Goal: Transaction & Acquisition: Purchase product/service

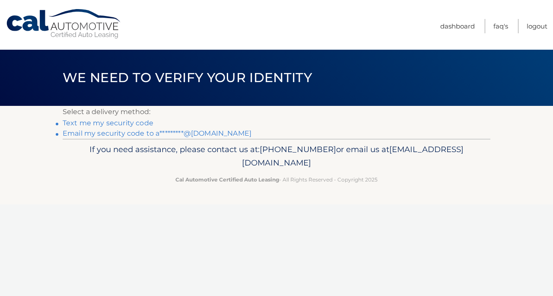
click at [141, 132] on link "Email my security code to a*********@aol.com" at bounding box center [157, 133] width 189 height 8
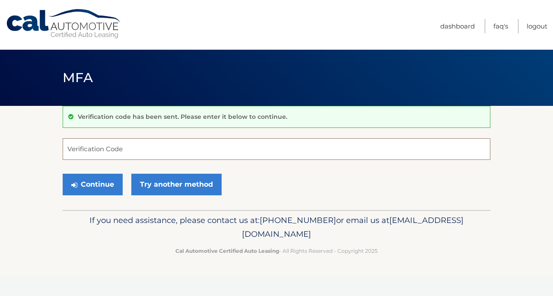
click at [77, 148] on input "Verification Code" at bounding box center [277, 149] width 428 height 22
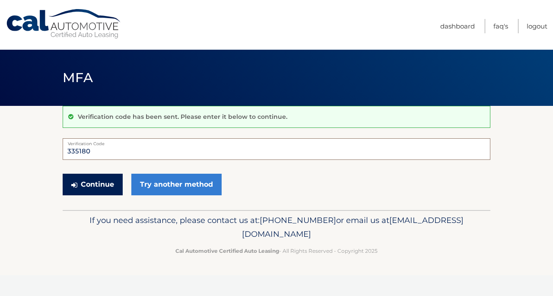
type input "335180"
click at [86, 185] on button "Continue" at bounding box center [93, 185] width 60 height 22
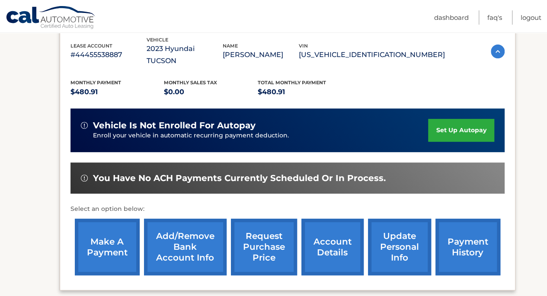
scroll to position [173, 0]
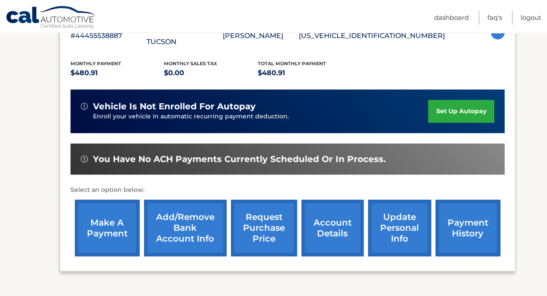
click at [118, 216] on link "make a payment" at bounding box center [107, 228] width 65 height 57
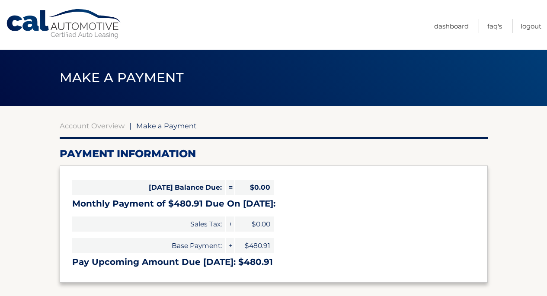
select select "MDQ5OWM3MWUtZGU2Mi00ZWU4LTg1MzUtZjE0NTU0NDhkZWQ5"
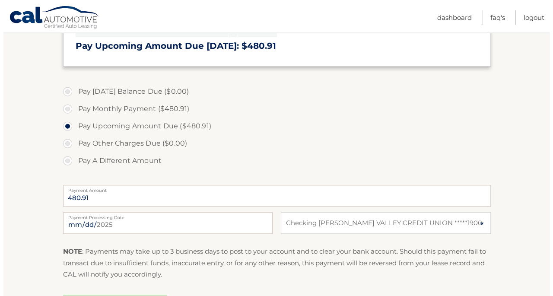
scroll to position [303, 0]
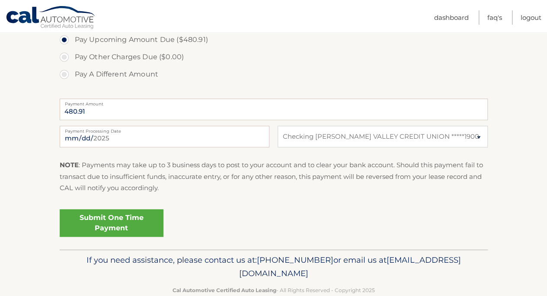
click at [116, 225] on link "Submit One Time Payment" at bounding box center [112, 223] width 104 height 28
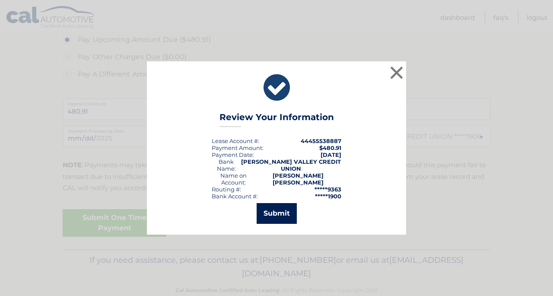
click at [275, 207] on button "Submit" at bounding box center [277, 213] width 40 height 21
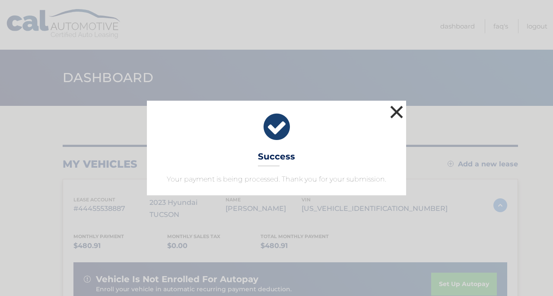
click at [398, 111] on button "×" at bounding box center [396, 111] width 17 height 17
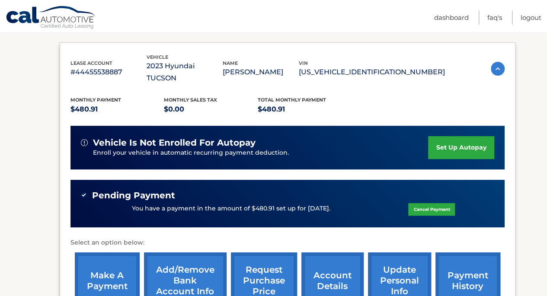
scroll to position [114, 0]
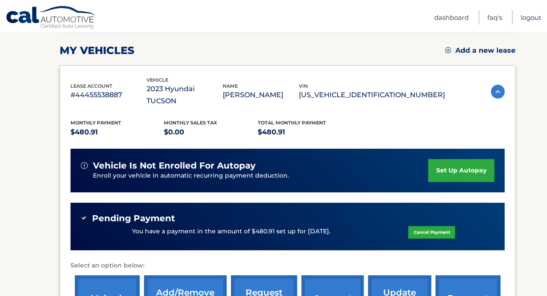
click at [529, 17] on link "Logout" at bounding box center [531, 17] width 21 height 14
